Goal: Information Seeking & Learning: Learn about a topic

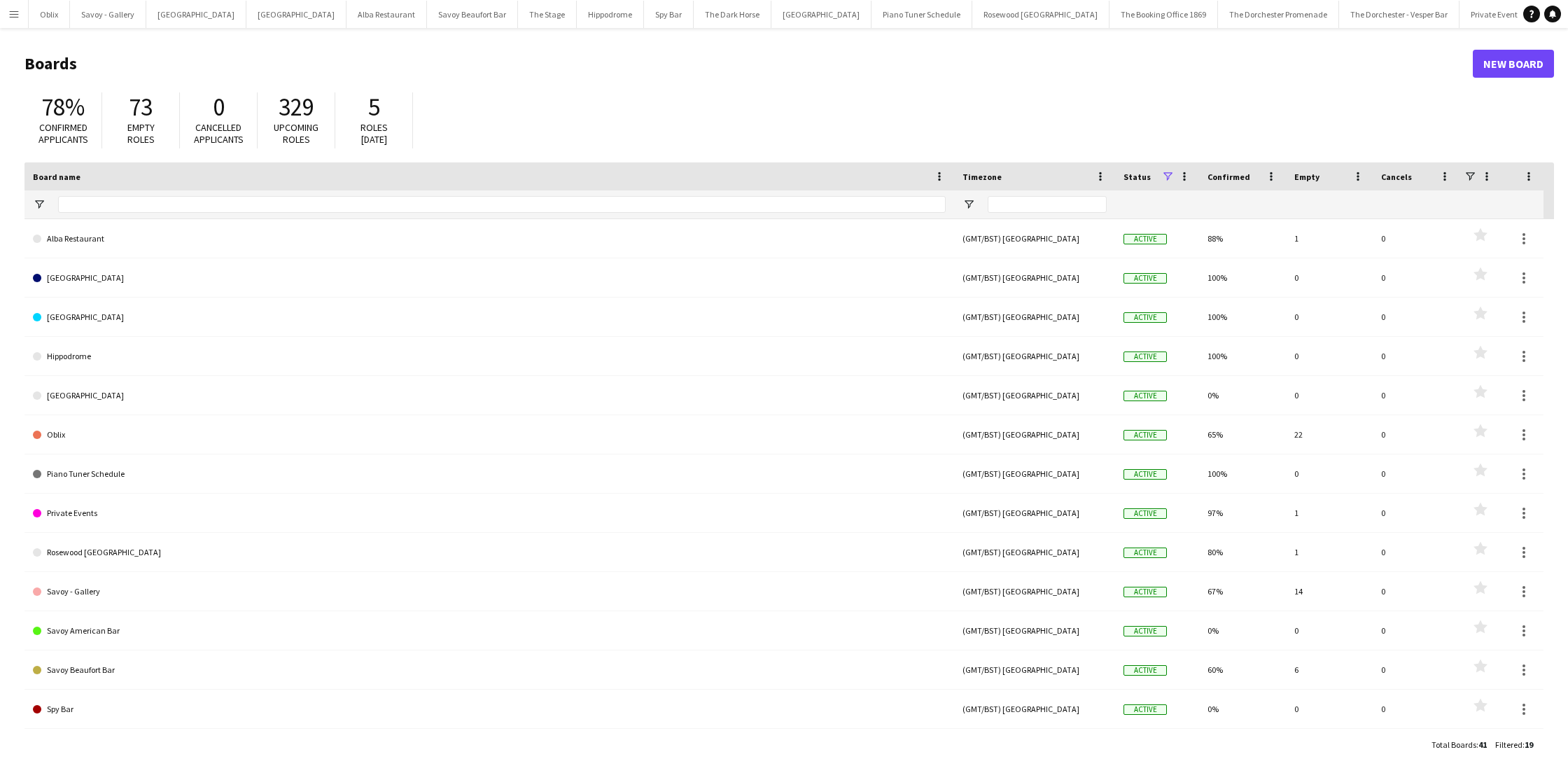
click at [12, 19] on app-icon "Menu" at bounding box center [14, 14] width 11 height 11
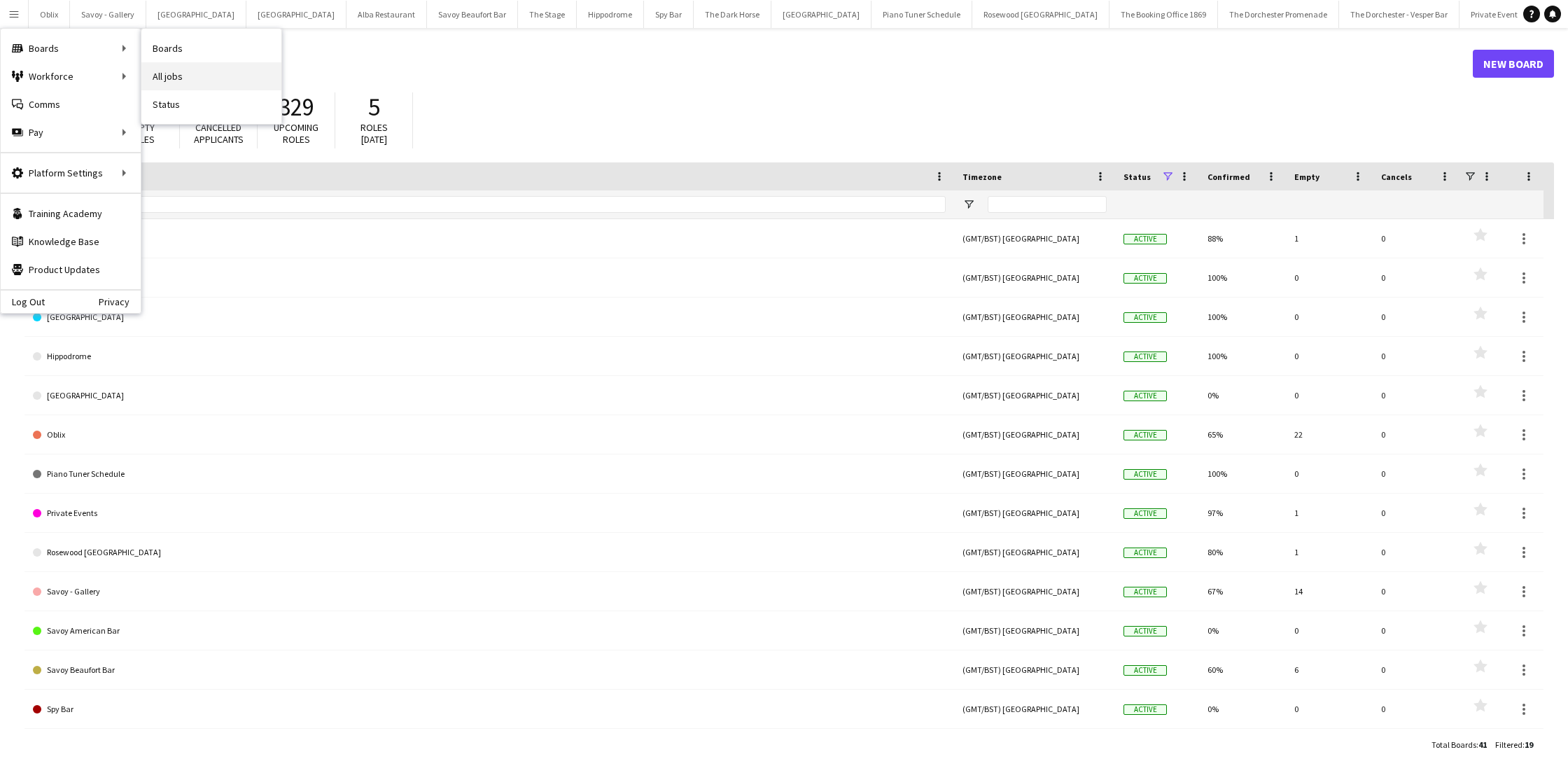
click at [203, 70] on link "All jobs" at bounding box center [211, 76] width 140 height 28
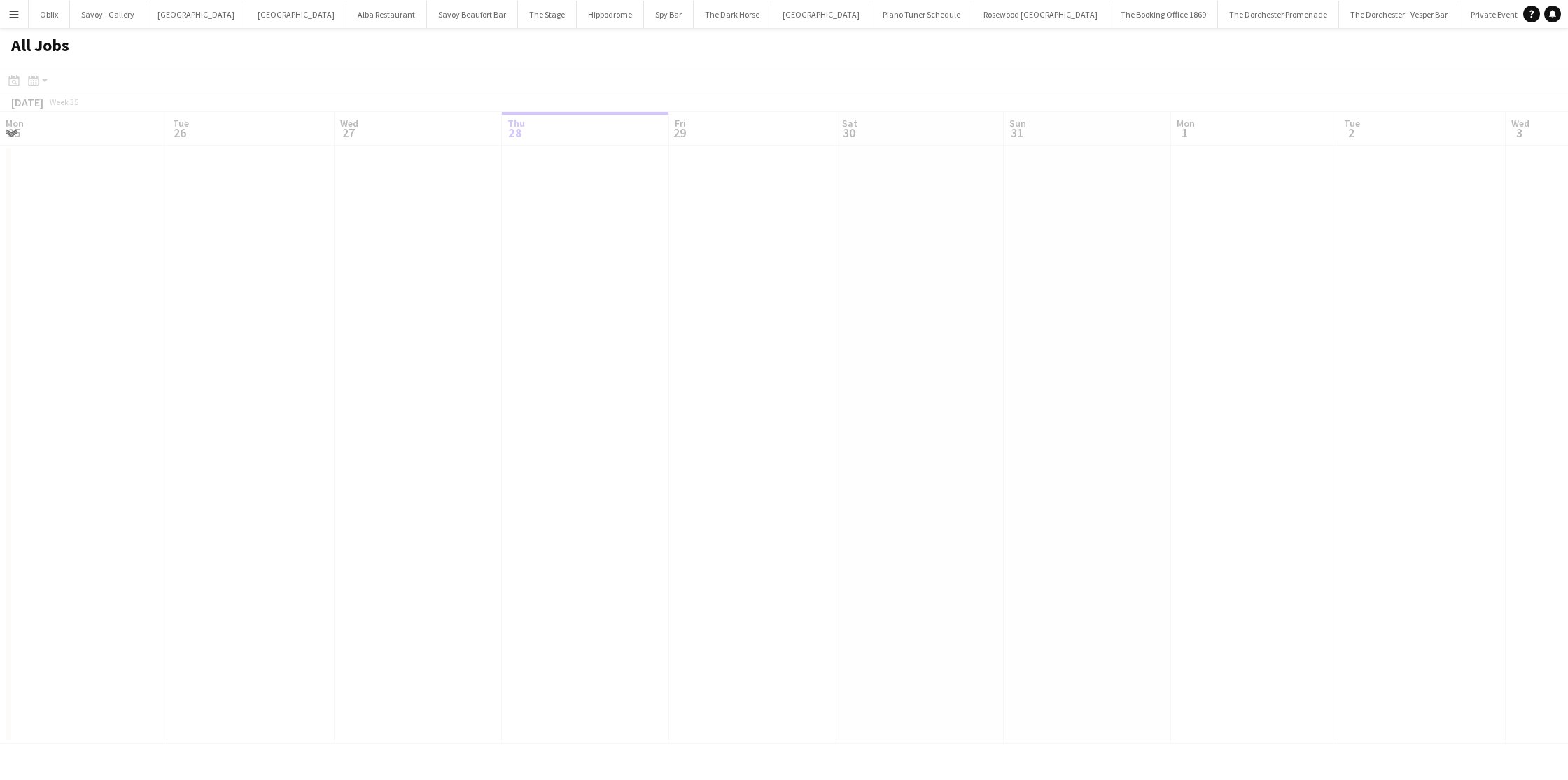
scroll to position [0, 334]
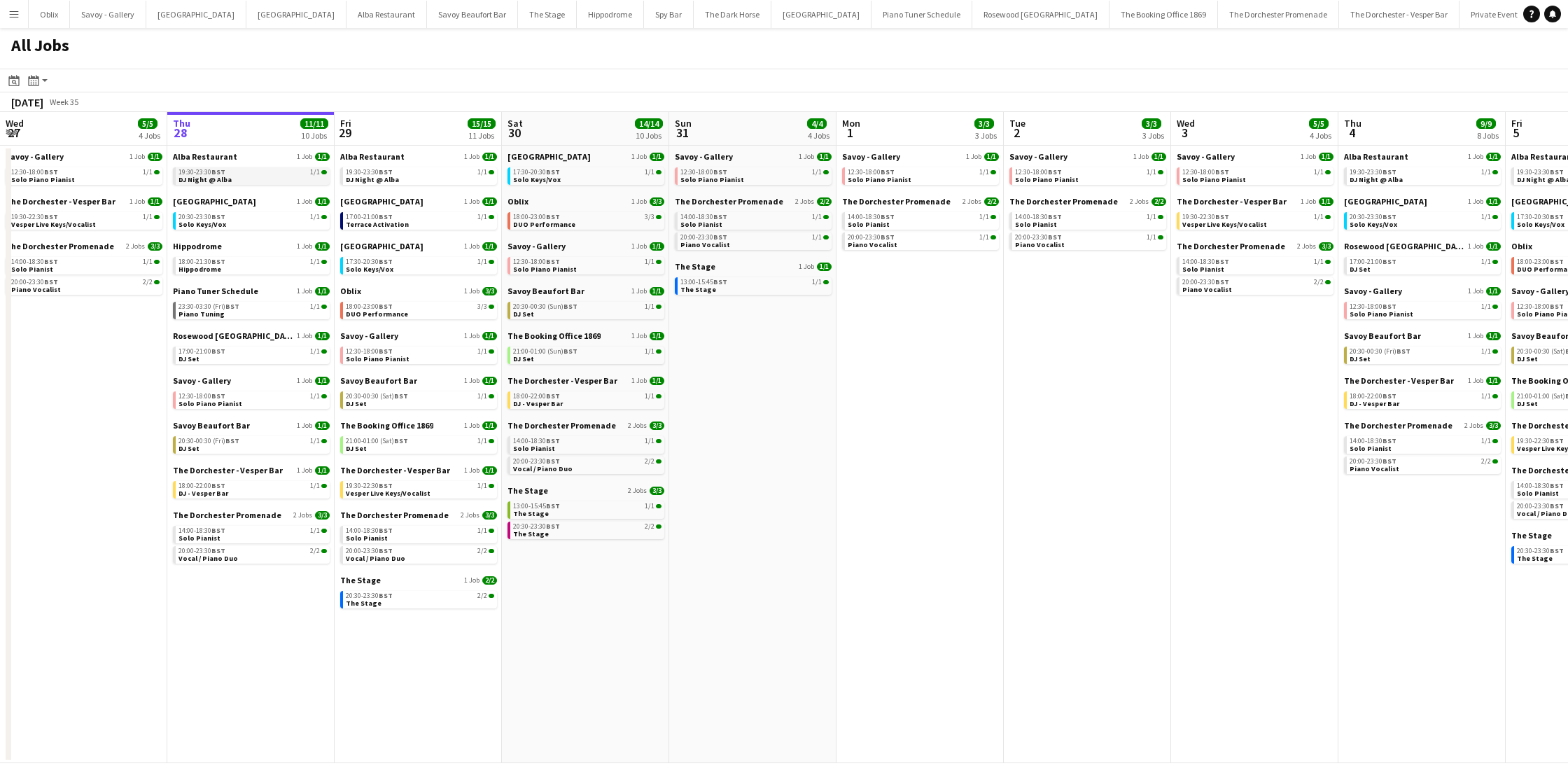
click at [245, 180] on link "19:30-23:30 BST 1/1 DJ Night @ Alba" at bounding box center [252, 175] width 148 height 16
click at [248, 228] on link "20:30-23:30 BST 1/1 Solo Keys/Vox" at bounding box center [252, 220] width 148 height 16
click at [235, 273] on app-brief-job-card "18:00-21:30 BST 1/1 Hippodrome" at bounding box center [251, 265] width 156 height 17
click at [242, 268] on link "18:00-21:30 BST 1/1 Hippodrome" at bounding box center [252, 265] width 148 height 16
click at [256, 315] on link "23:30-03:30 (Fri) BST 1/1 Piano Tuning" at bounding box center [252, 310] width 148 height 16
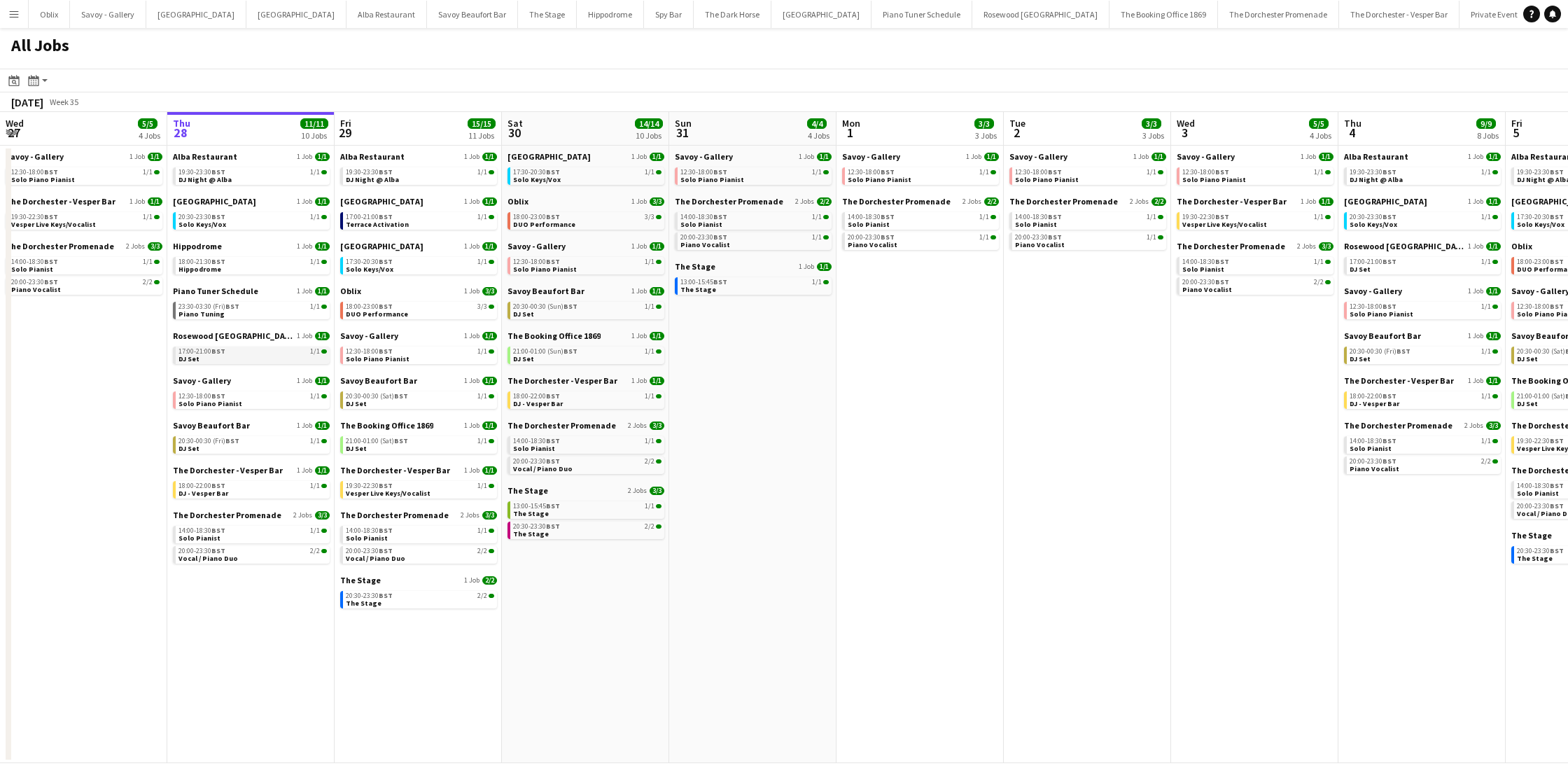
click at [229, 358] on link "17:00-21:00 BST 1/1 DJ Set" at bounding box center [252, 355] width 148 height 16
click at [248, 404] on link "12:30-18:00 BST 1/1 Solo Piano Pianist" at bounding box center [252, 400] width 148 height 16
click at [249, 450] on link "20:30-00:30 (Fri) BST 1/1 DJ Set" at bounding box center [252, 444] width 148 height 16
click at [237, 481] on link "18:00-22:00 BST 1/1 DJ - Vesper Bar" at bounding box center [252, 489] width 148 height 16
click at [259, 557] on link "20:00-23:30 BST 2/2 Vocal / Piano Duo" at bounding box center [252, 554] width 148 height 16
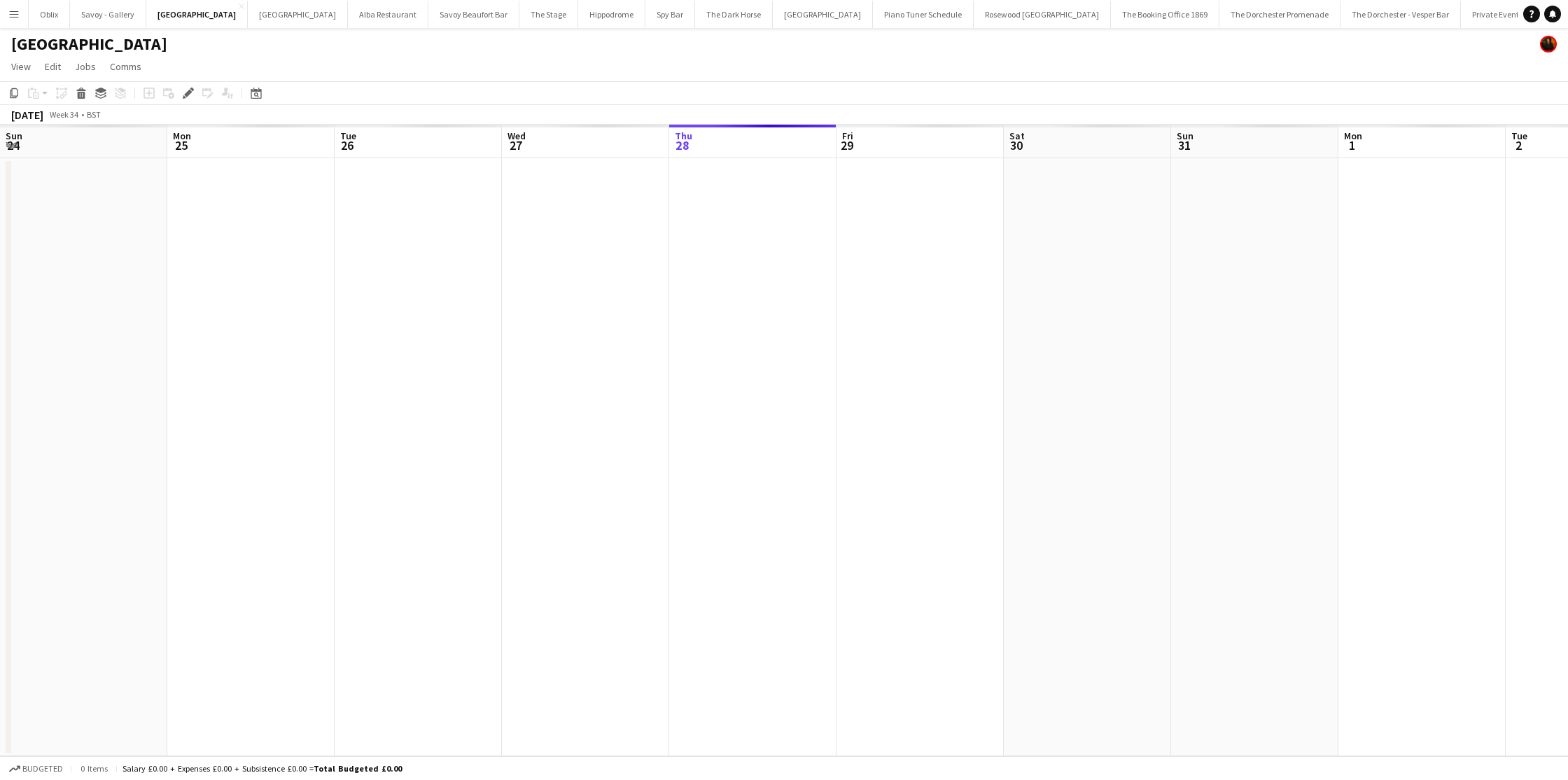
scroll to position [0, 482]
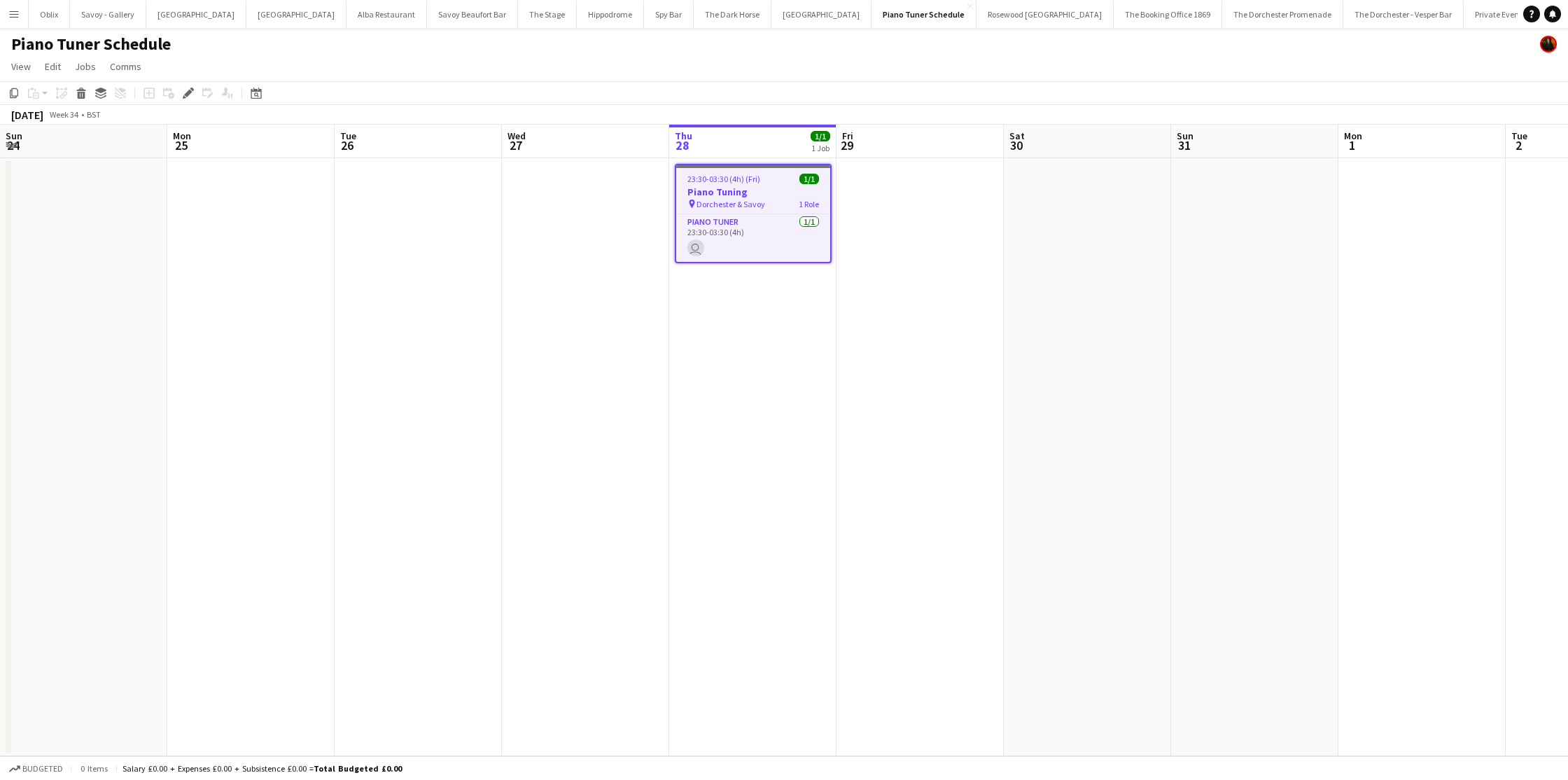
scroll to position [0, 482]
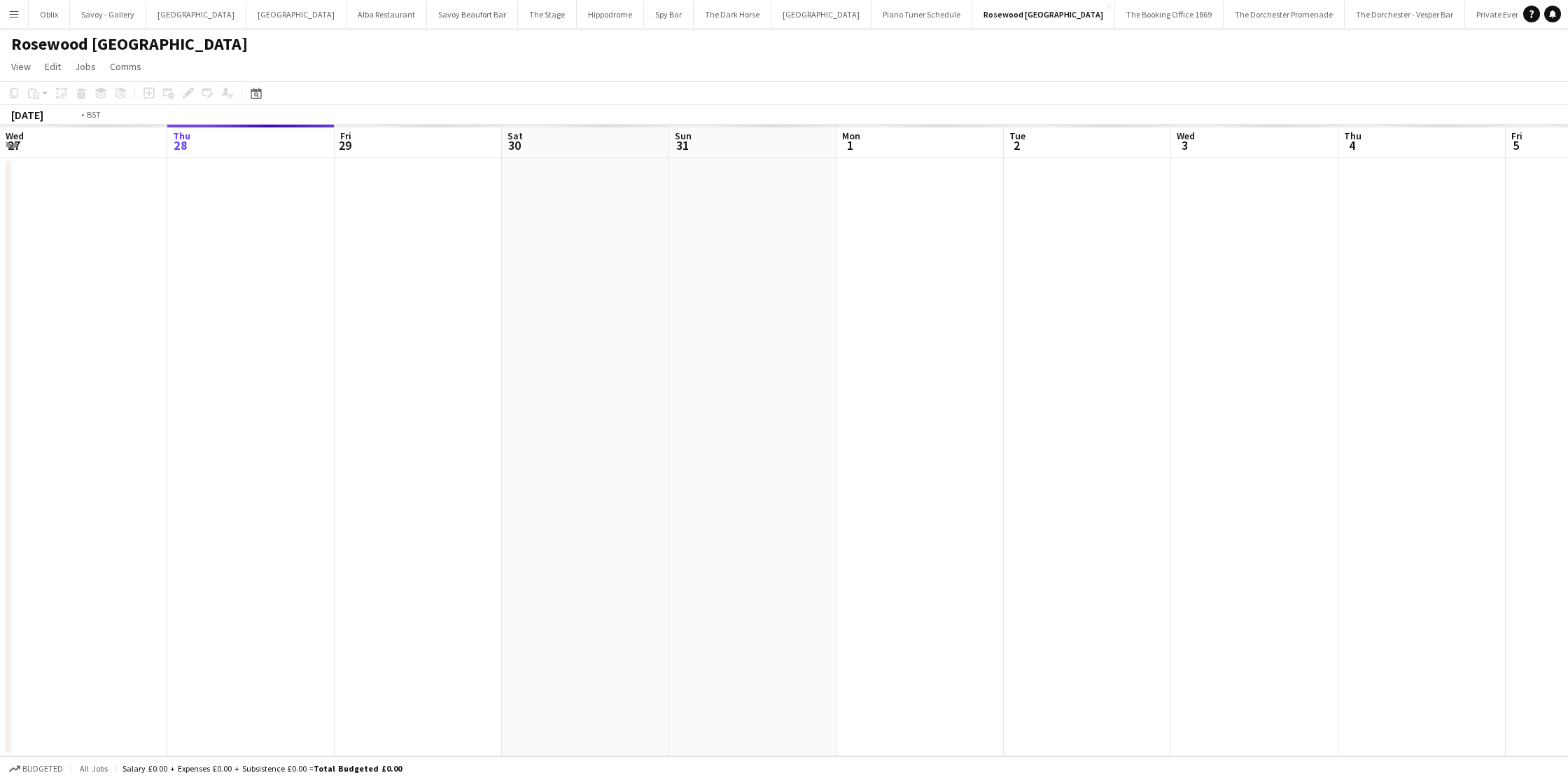
scroll to position [0, 482]
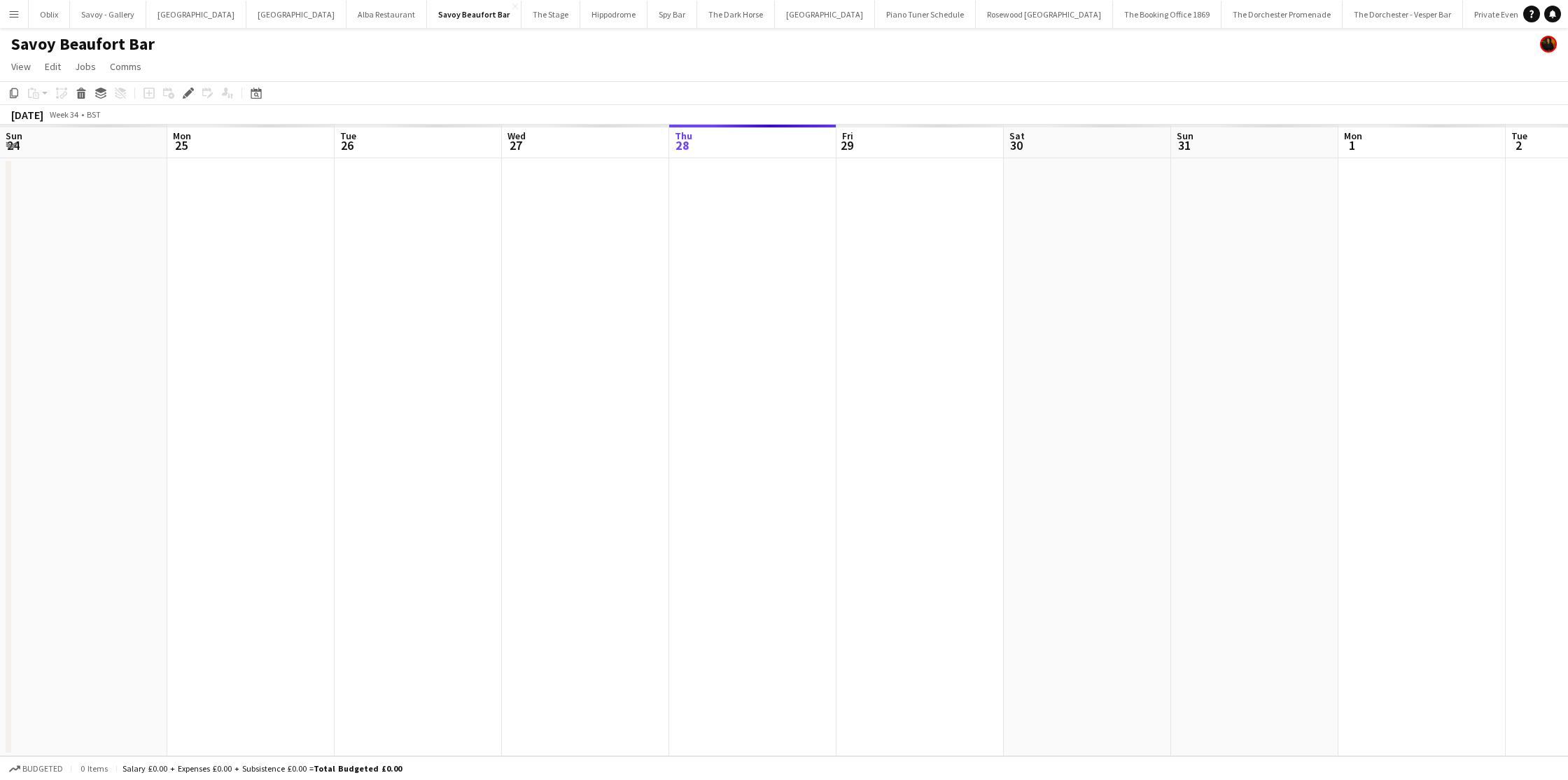
scroll to position [0, 482]
